Goal: Transaction & Acquisition: Purchase product/service

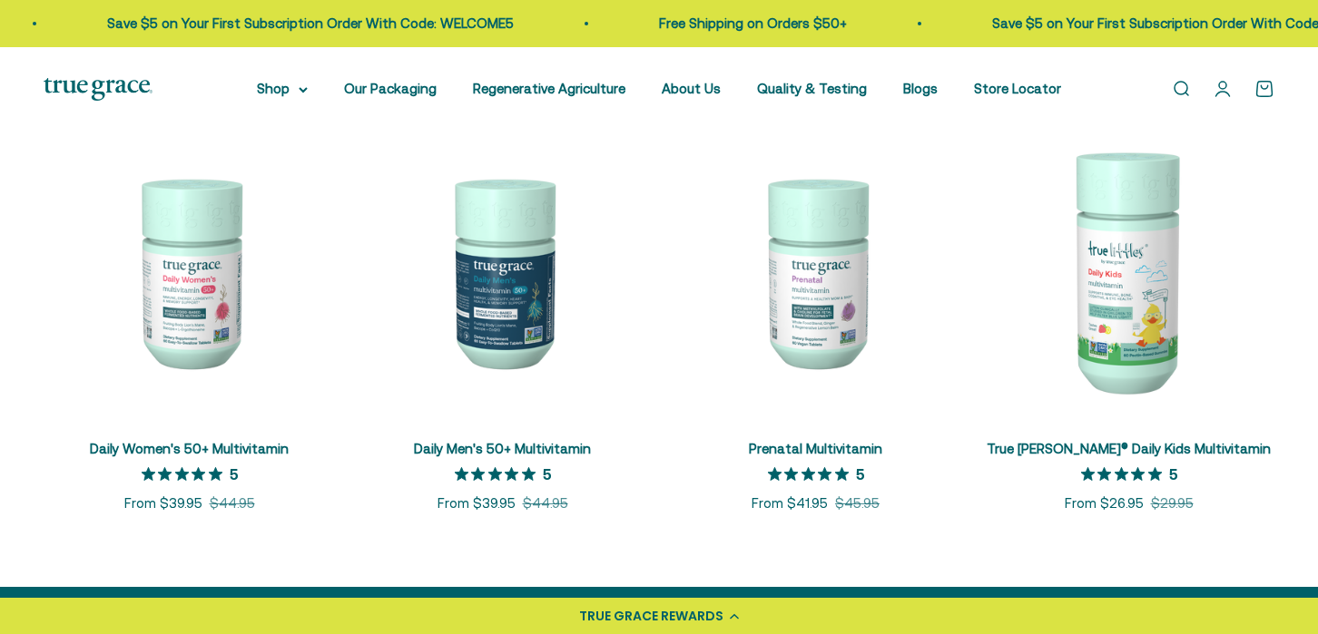
scroll to position [842, 0]
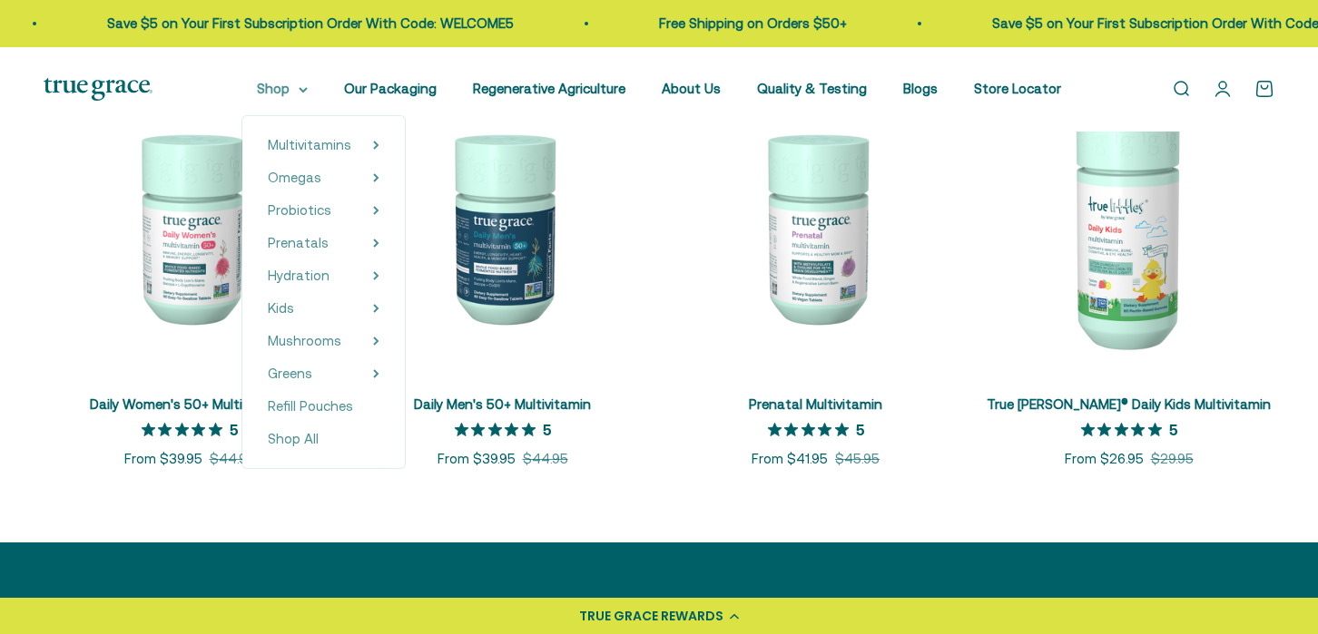
click at [294, 83] on summary "Shop" at bounding box center [282, 89] width 51 height 22
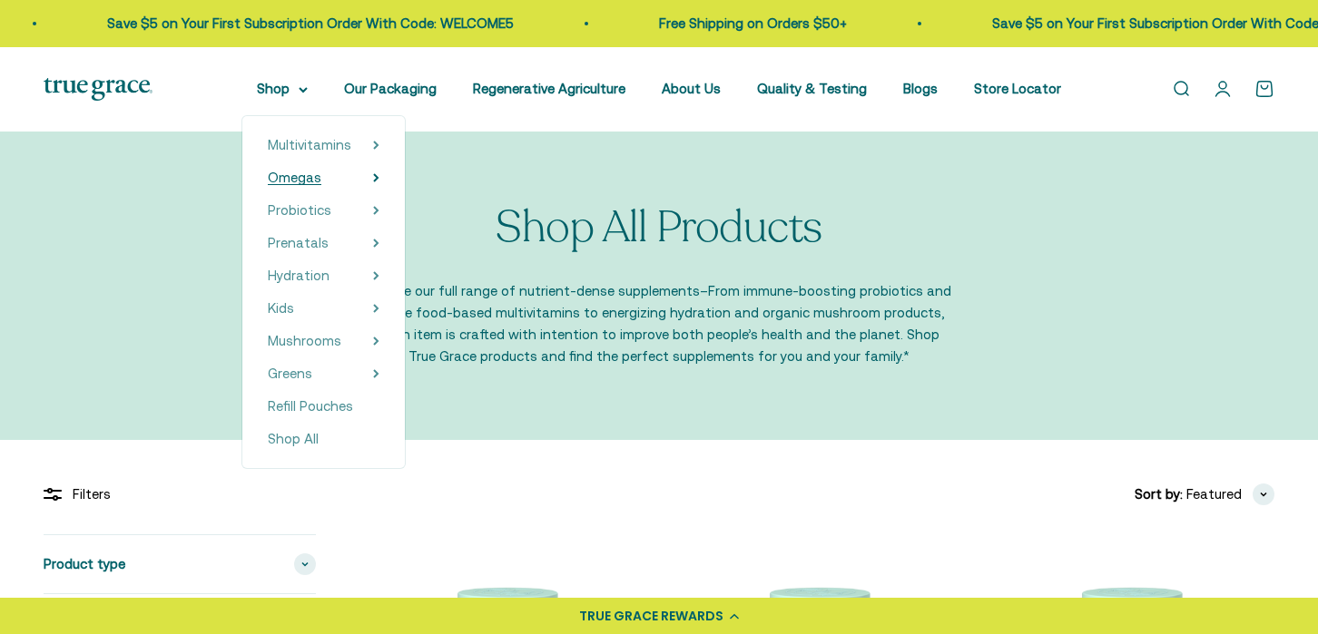
click at [316, 180] on span "Omegas" at bounding box center [295, 177] width 54 height 15
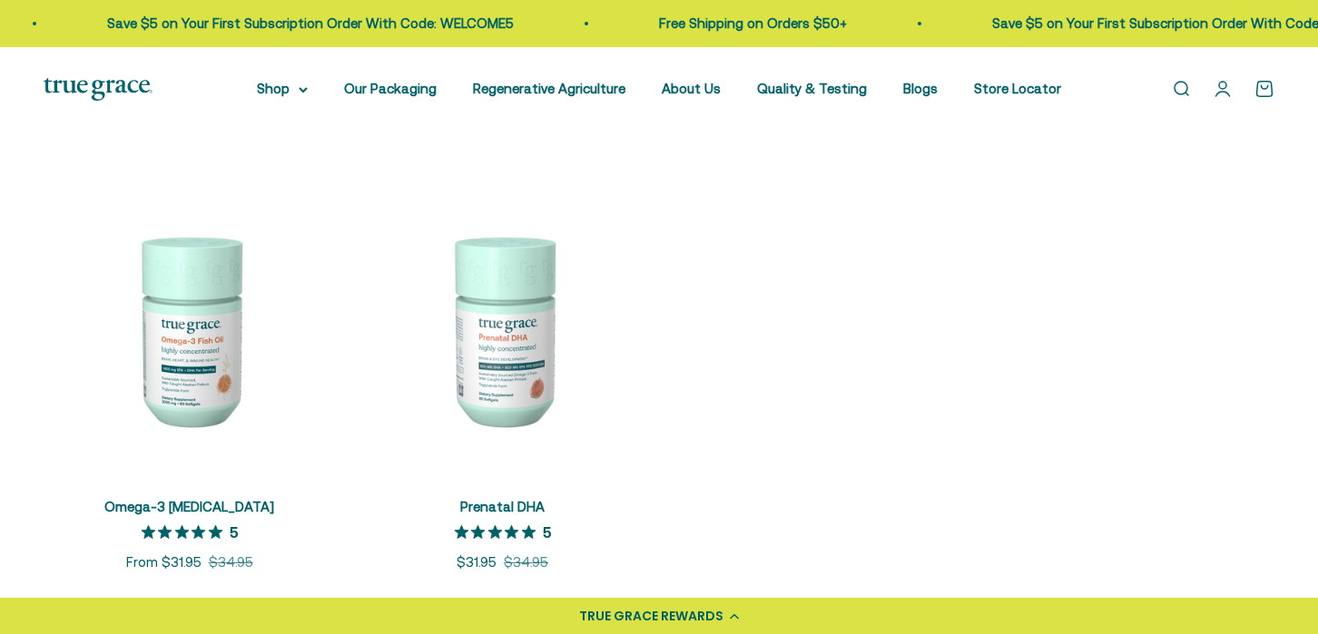
scroll to position [364, 0]
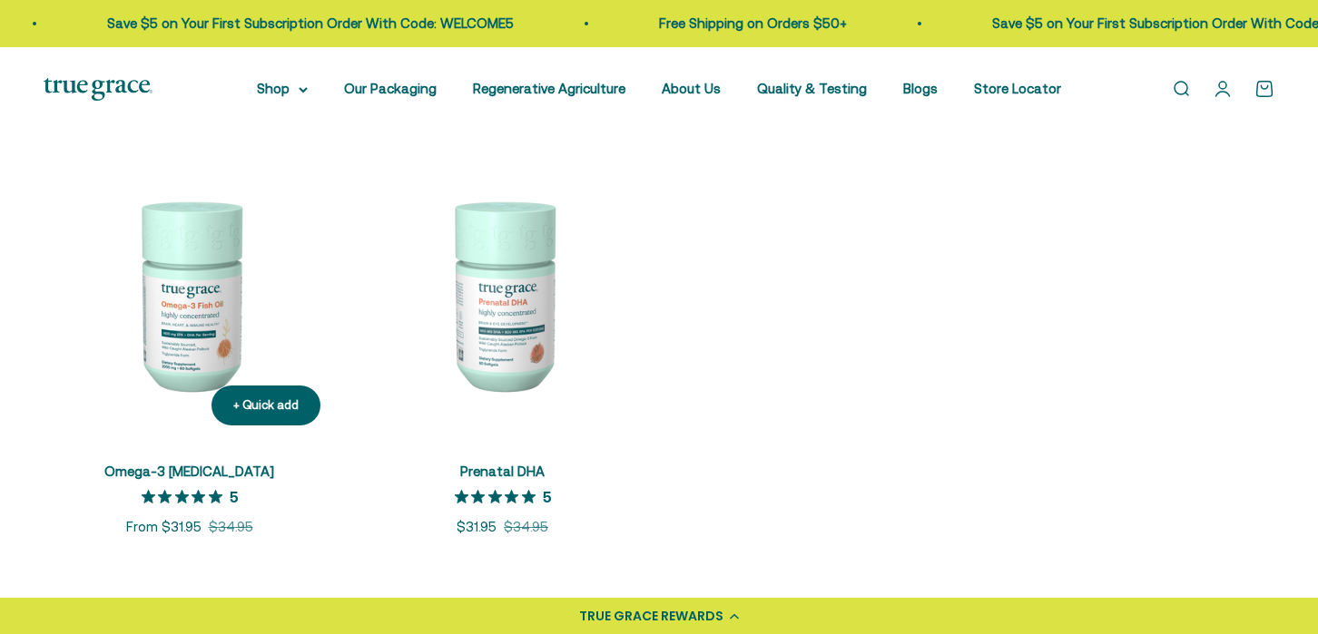
click at [201, 271] on img at bounding box center [189, 294] width 291 height 291
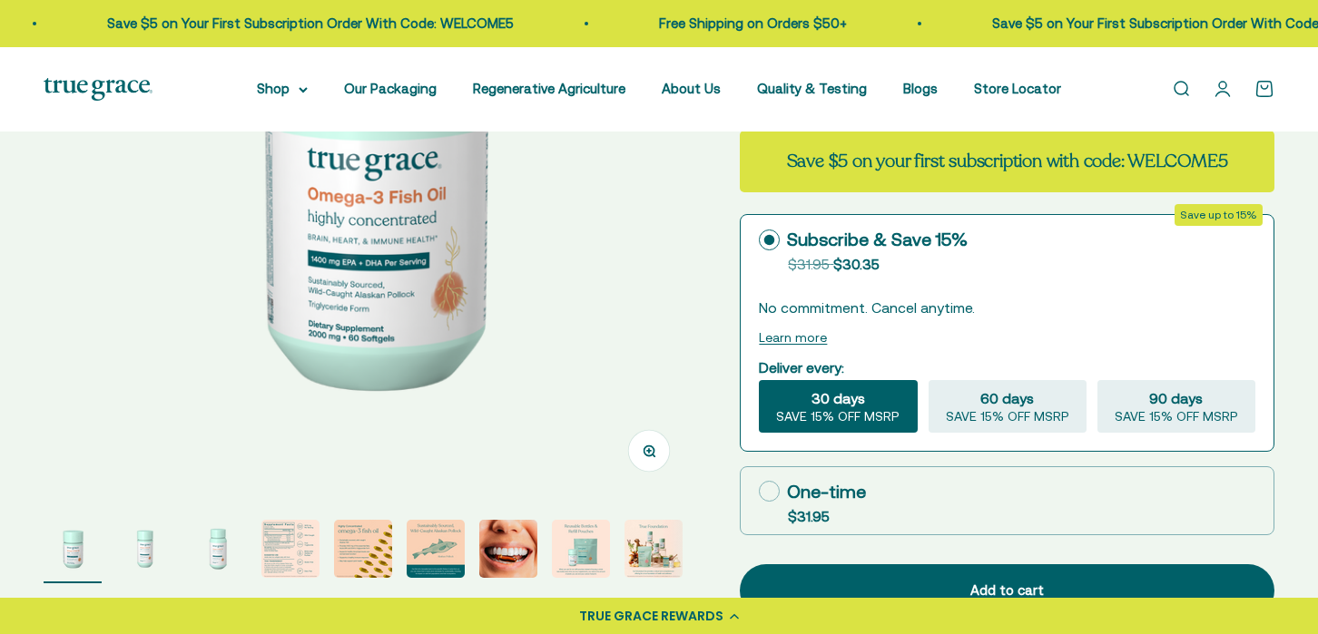
scroll to position [378, 0]
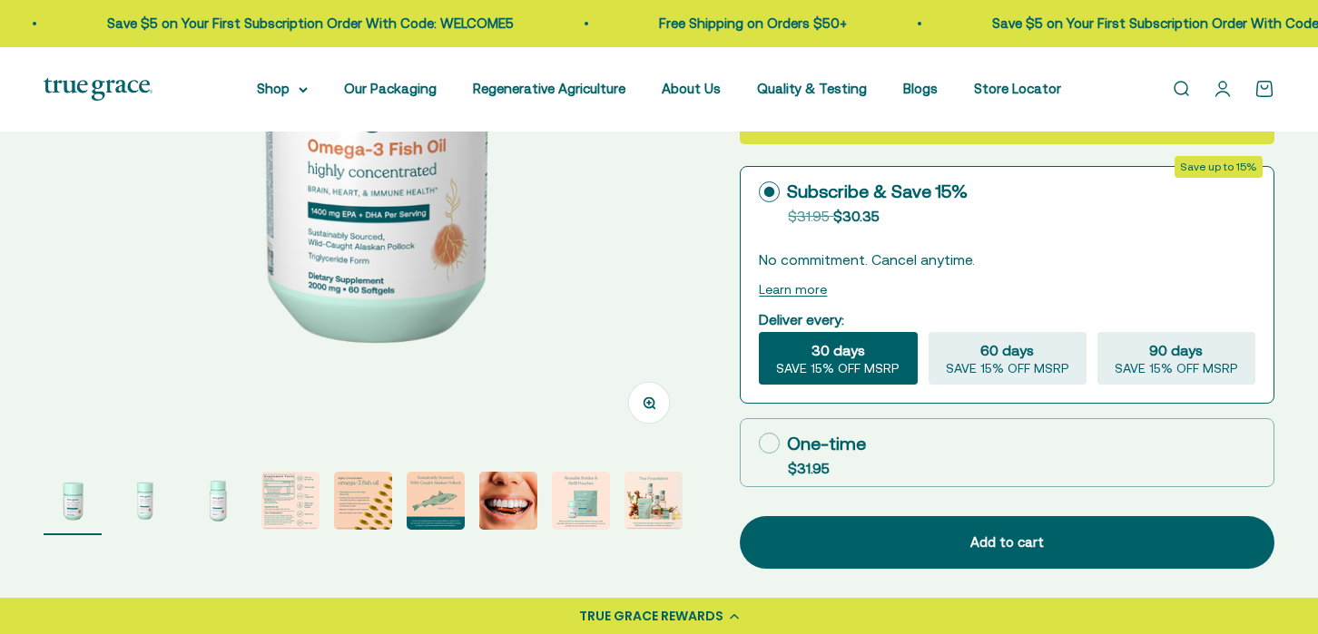
click at [274, 512] on img "Go to item 4" at bounding box center [290, 501] width 58 height 58
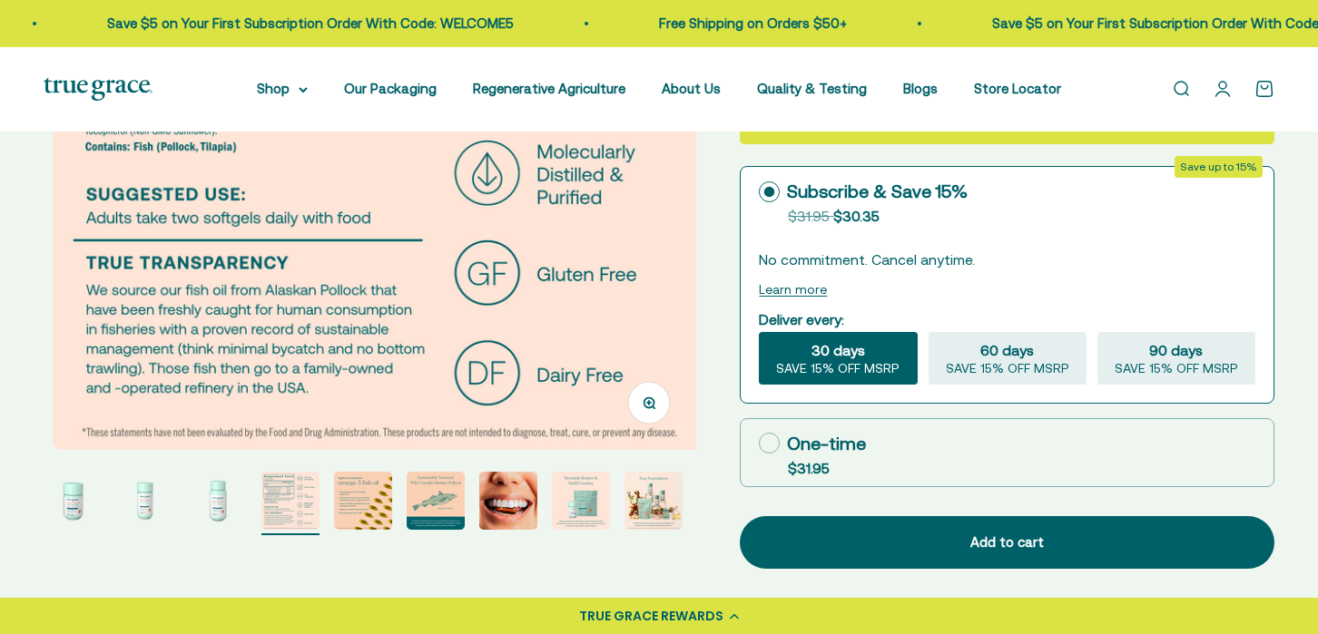
scroll to position [0, 2024]
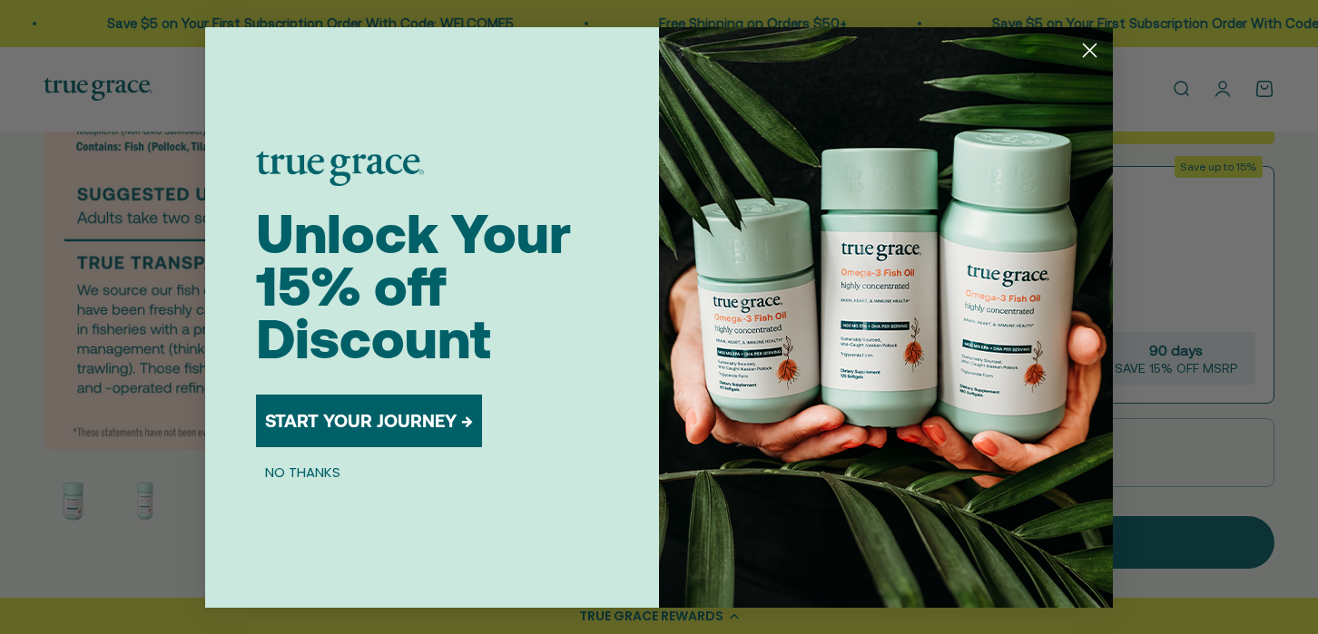
click at [1079, 48] on circle "Close dialog" at bounding box center [1090, 49] width 30 height 30
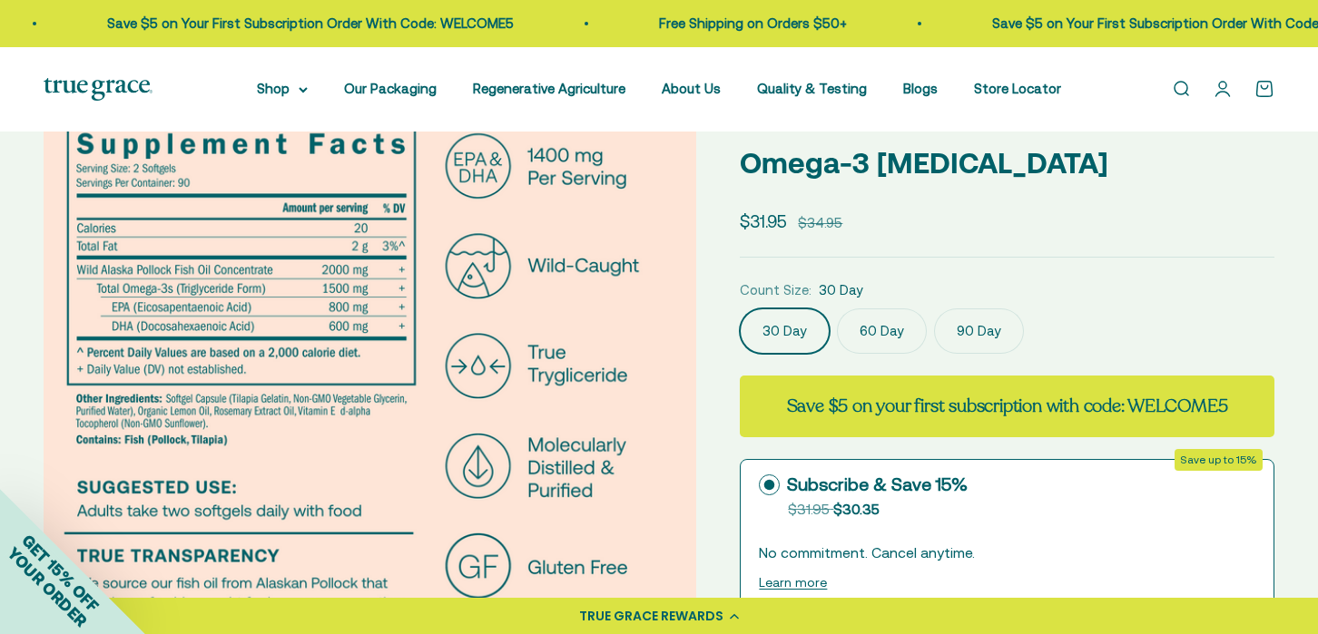
scroll to position [80, 0]
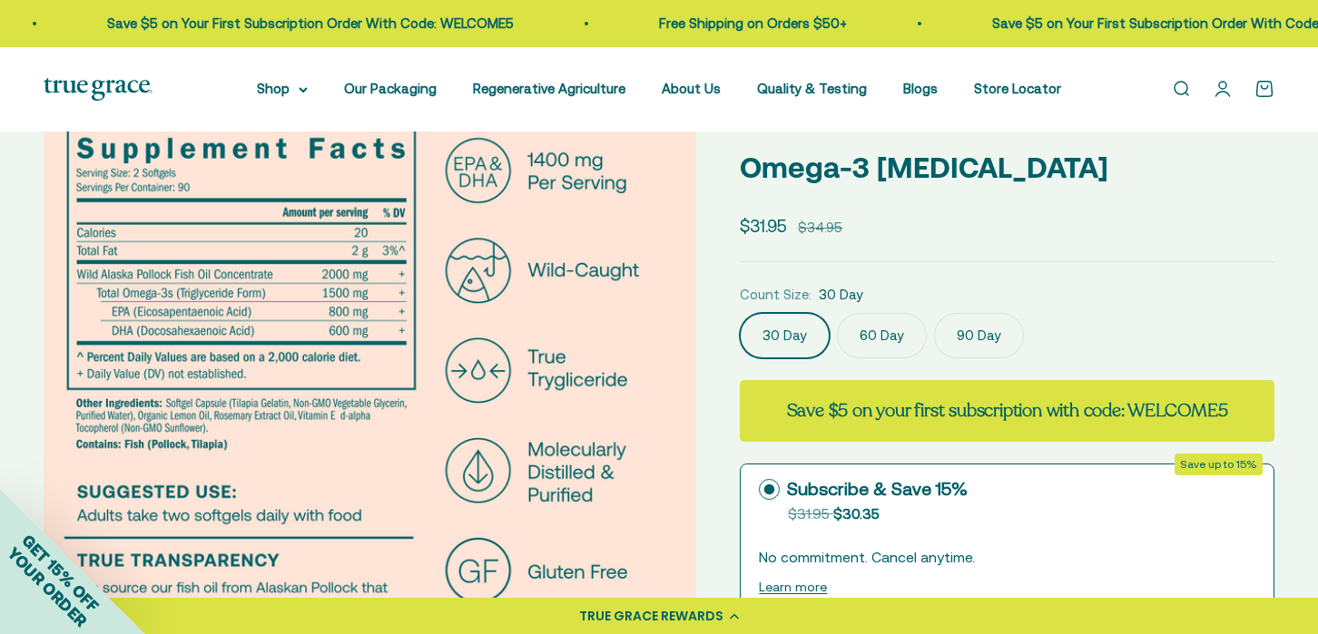
click at [1111, 177] on p "Omega-3 [MEDICAL_DATA]" at bounding box center [1007, 167] width 535 height 46
